Goal: Book appointment/travel/reservation

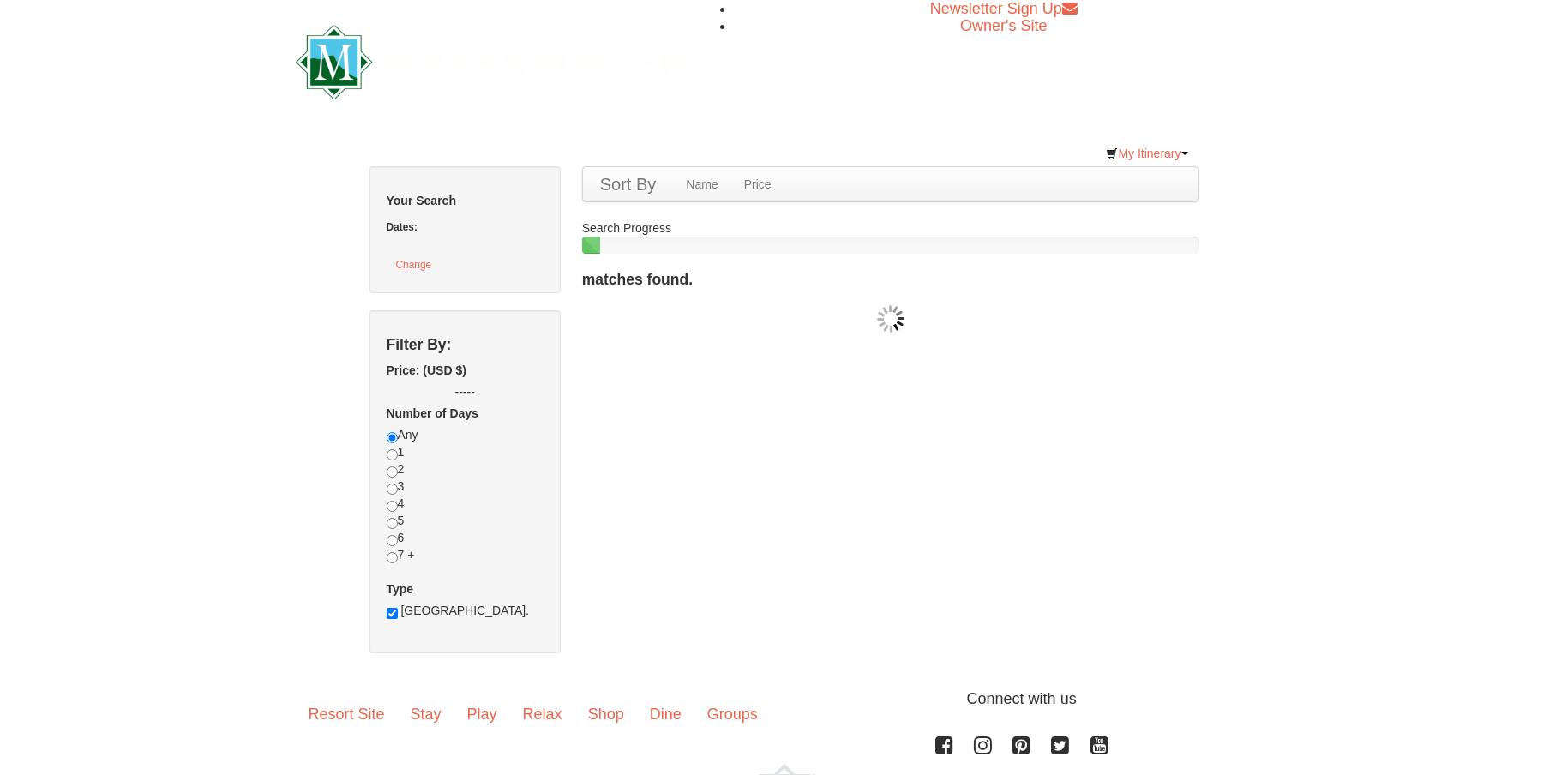
checkbox input "true"
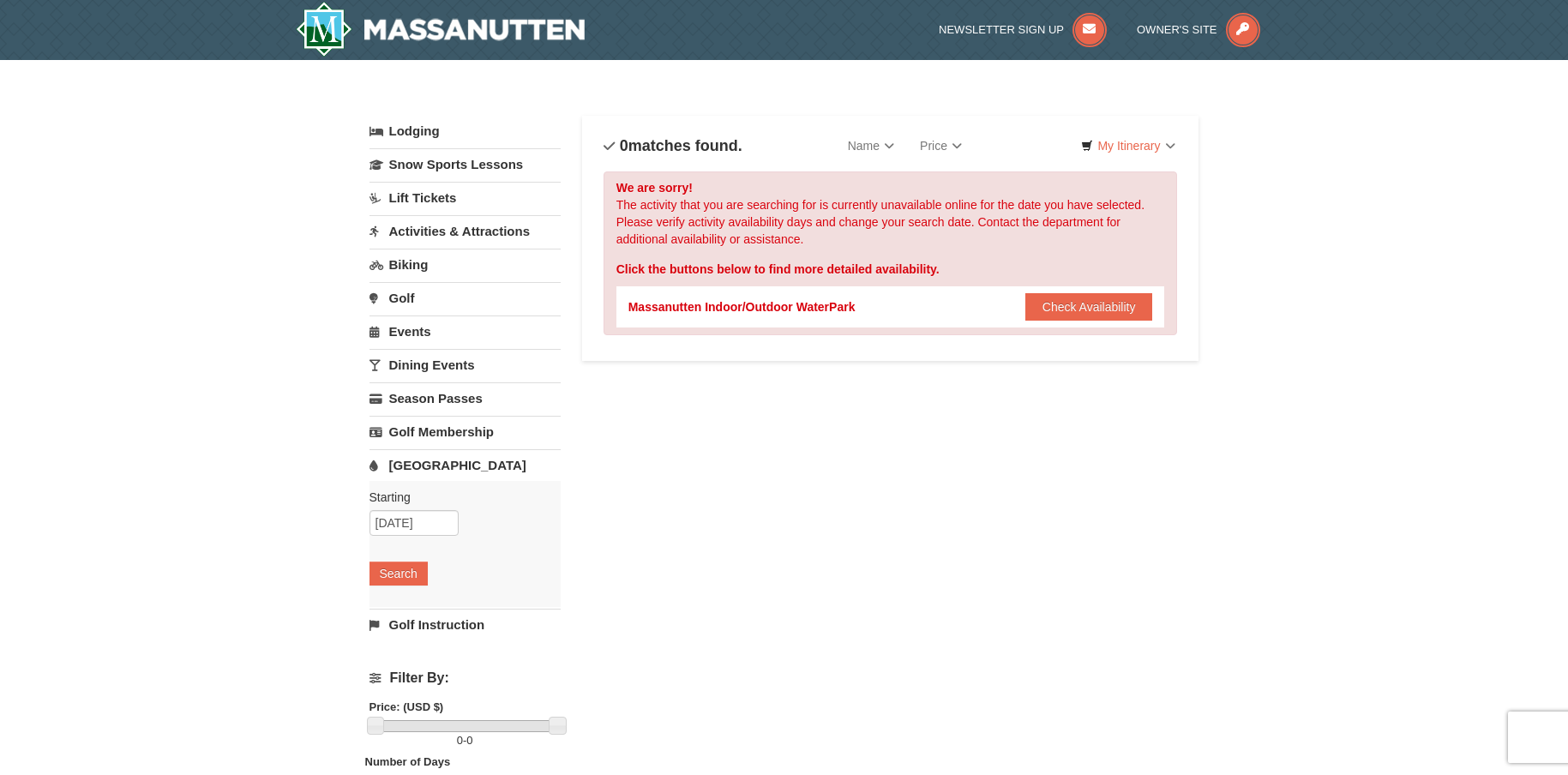
click at [433, 468] on link "[GEOGRAPHIC_DATA]" at bounding box center [465, 465] width 191 height 32
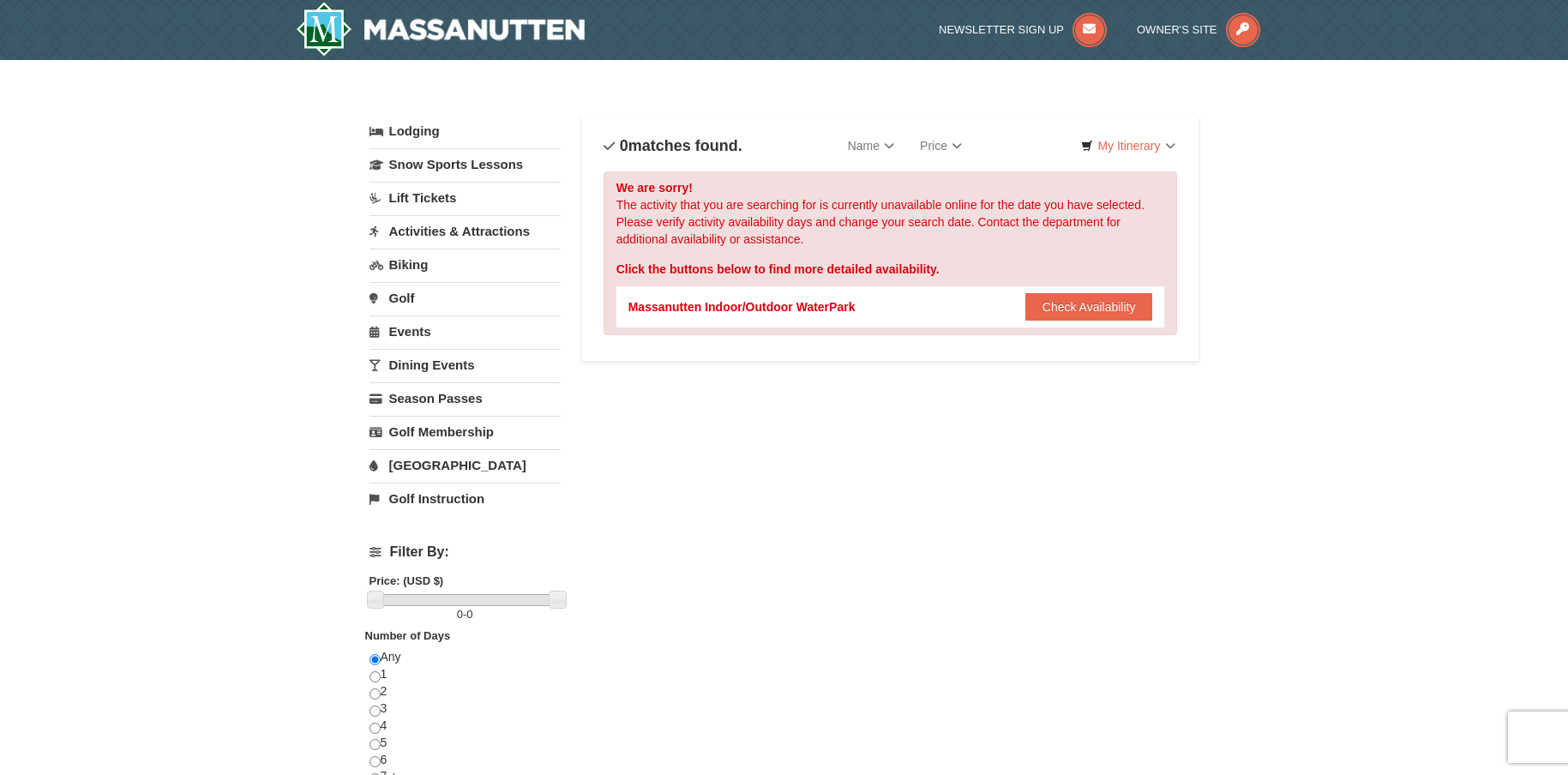
click at [433, 468] on link "[GEOGRAPHIC_DATA]" at bounding box center [465, 465] width 191 height 32
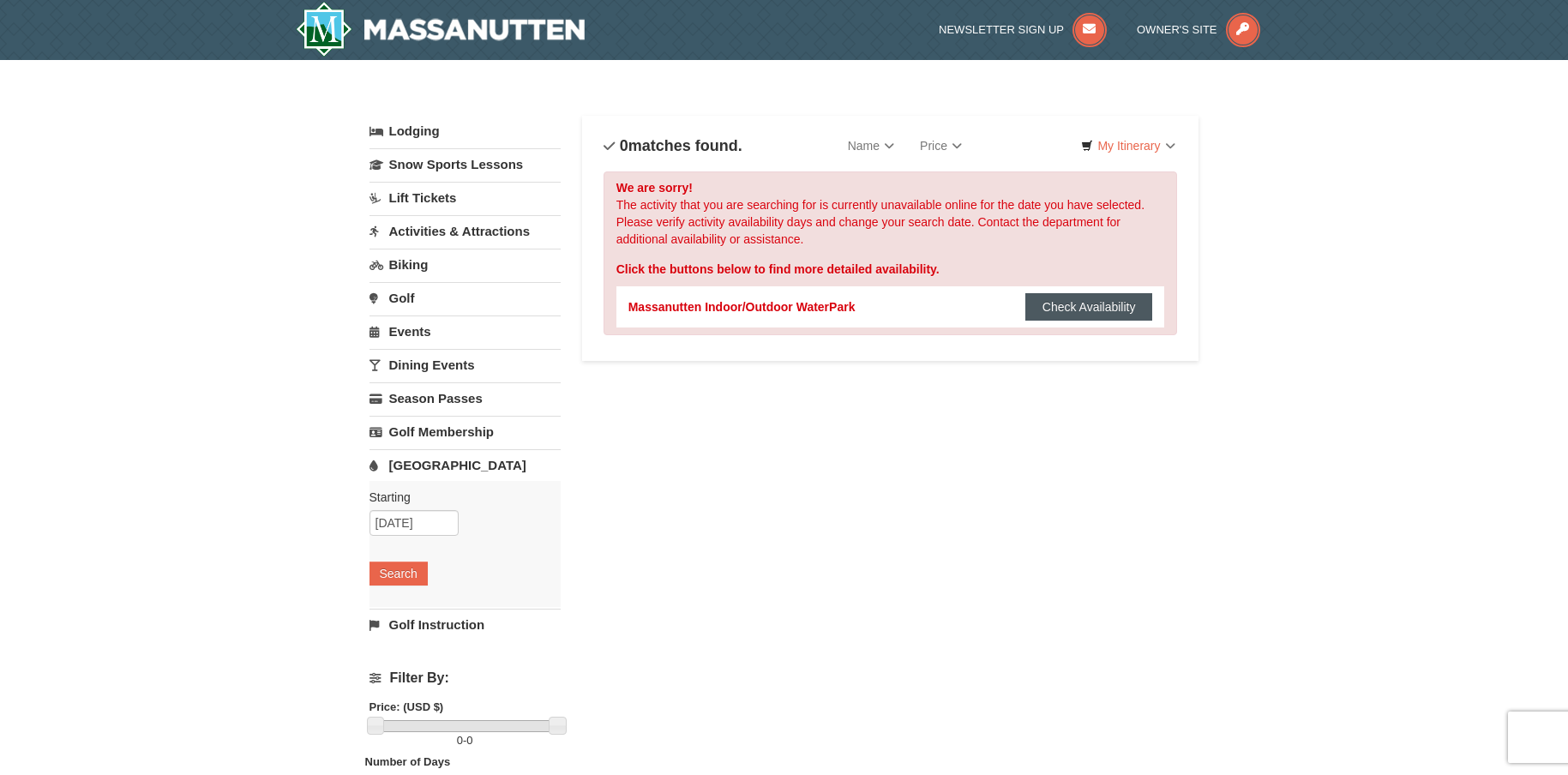
click at [1078, 304] on button "Check Availability" at bounding box center [1090, 307] width 128 height 27
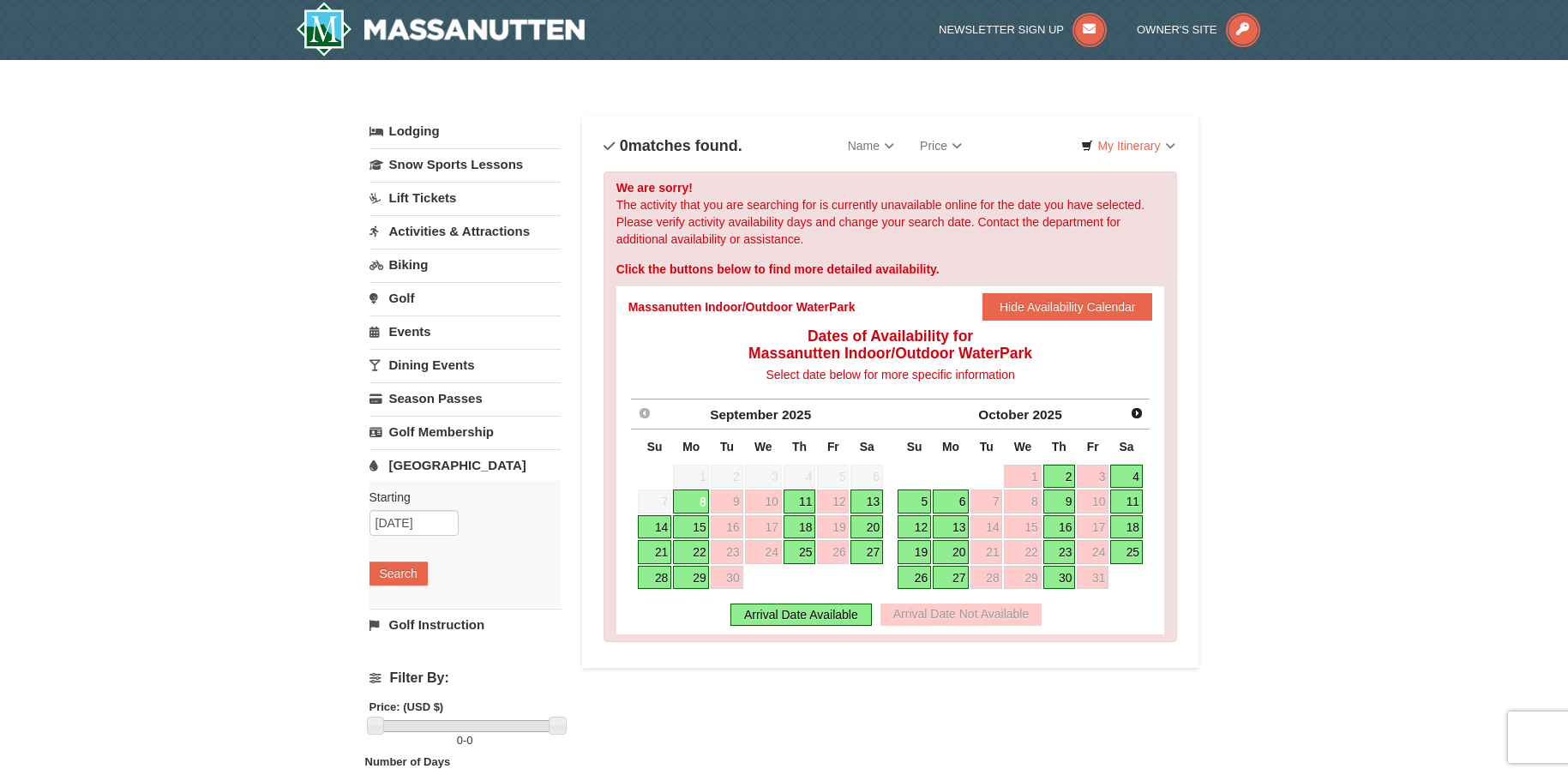
click at [690, 496] on link "8" at bounding box center [691, 501] width 36 height 24
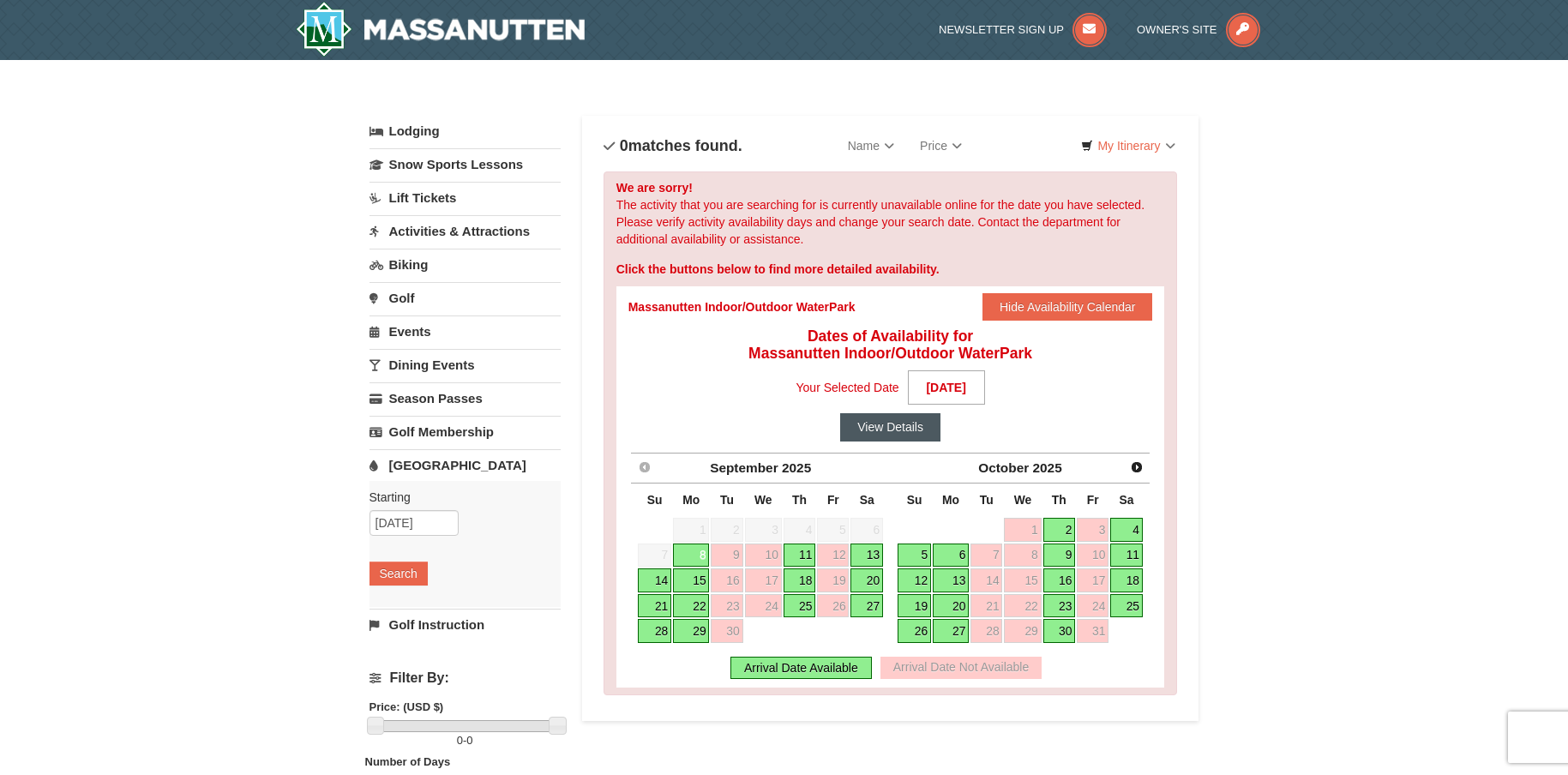
click at [899, 432] on button "View Details" at bounding box center [890, 427] width 100 height 27
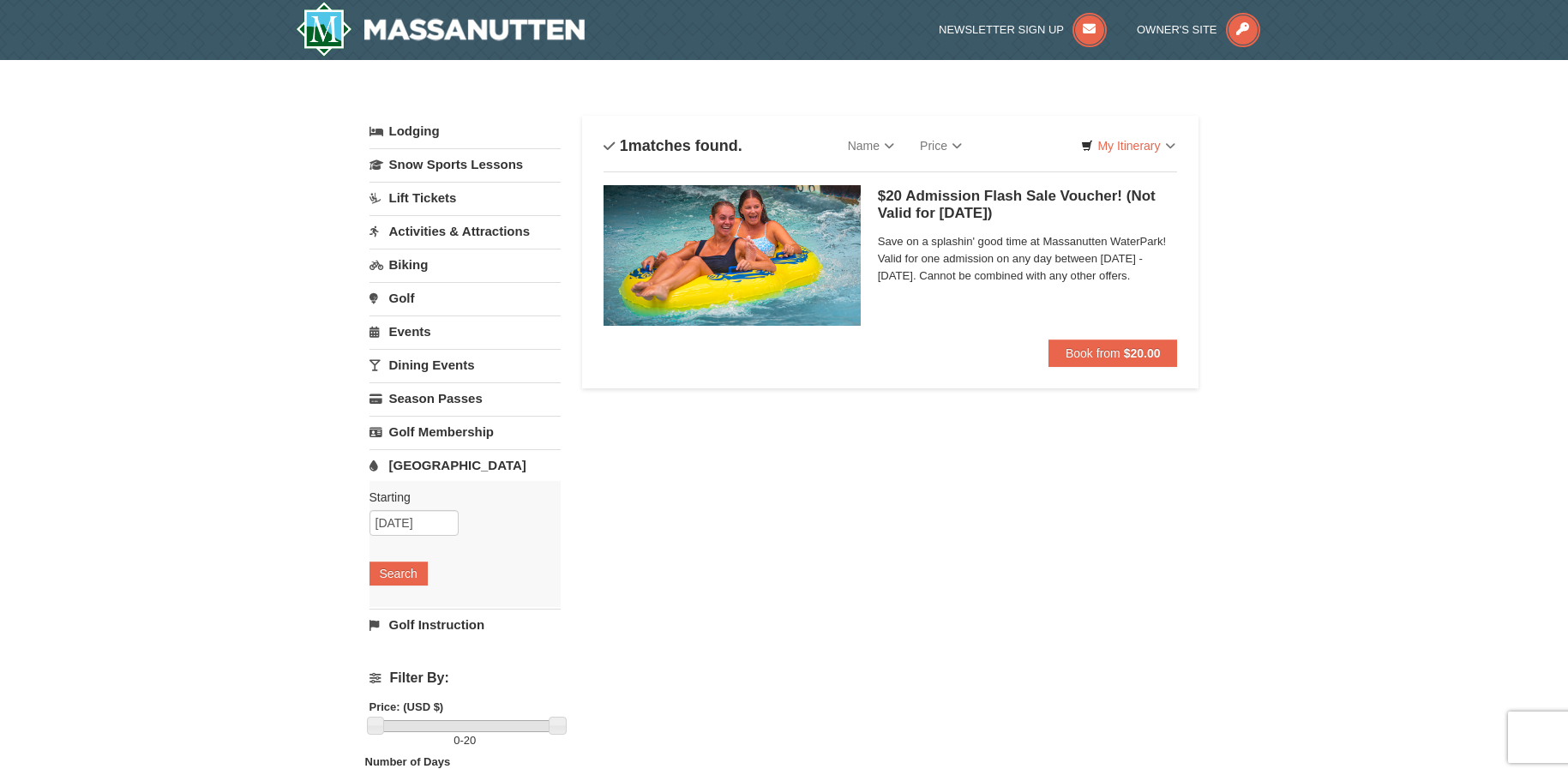
click at [929, 229] on div "$20 Admission Flash Sale Voucher! (Not Valid for Today) Massanutten Indoor/Outd…" at bounding box center [1028, 262] width 300 height 154
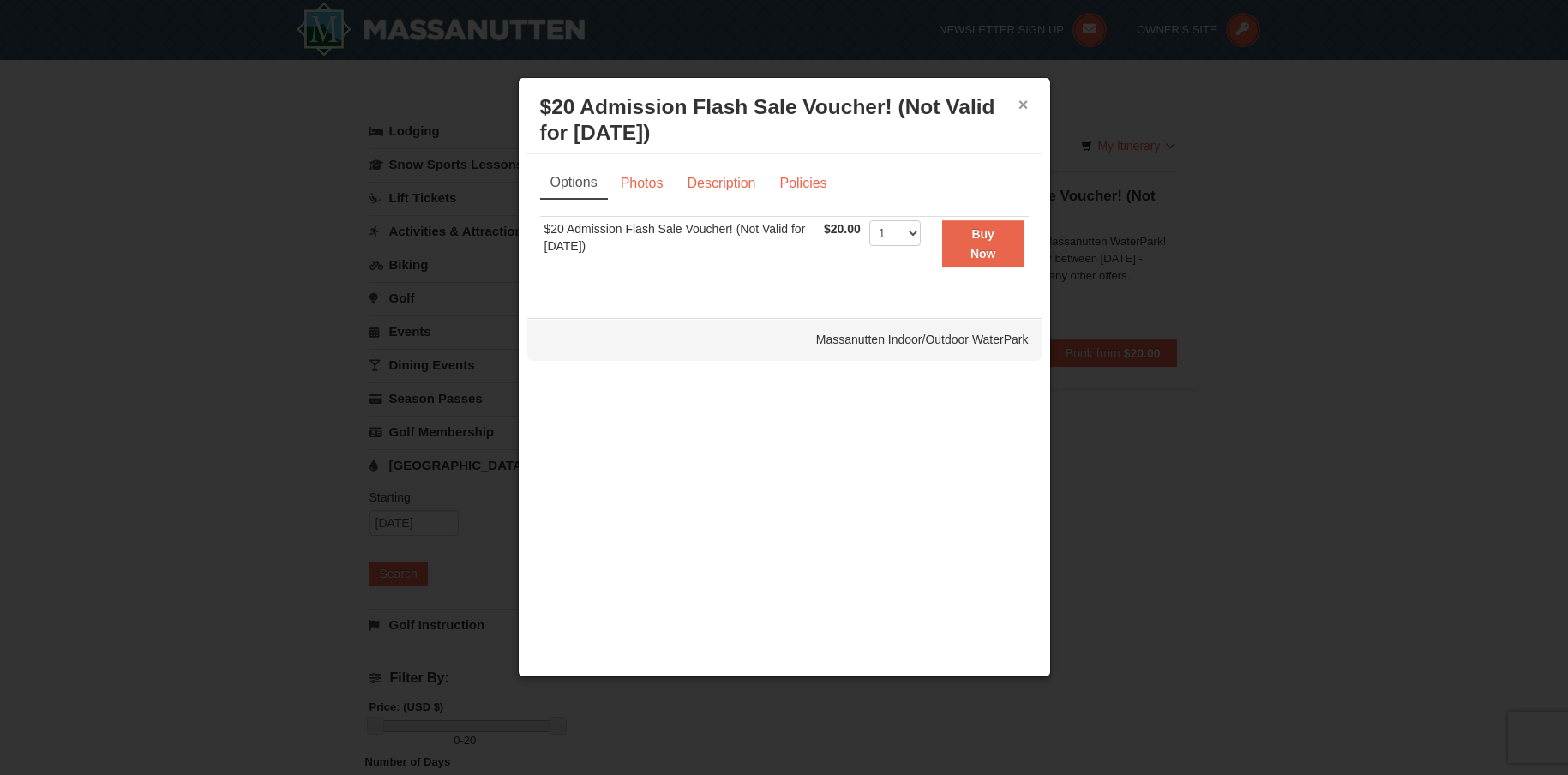
click at [1018, 103] on button "×" at bounding box center [1023, 104] width 10 height 17
